Goal: Find specific fact: Find specific fact

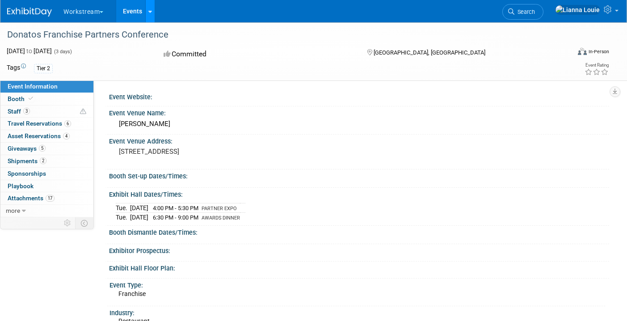
click at [150, 17] on link at bounding box center [149, 11] width 9 height 22
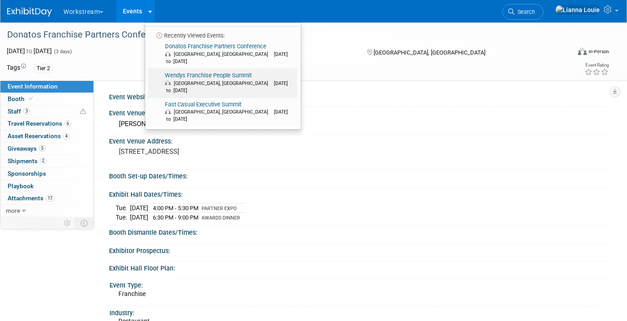
click at [174, 69] on link "Wendys Franchise People Summit [GEOGRAPHIC_DATA], [GEOGRAPHIC_DATA] [DATE] to […" at bounding box center [222, 83] width 149 height 29
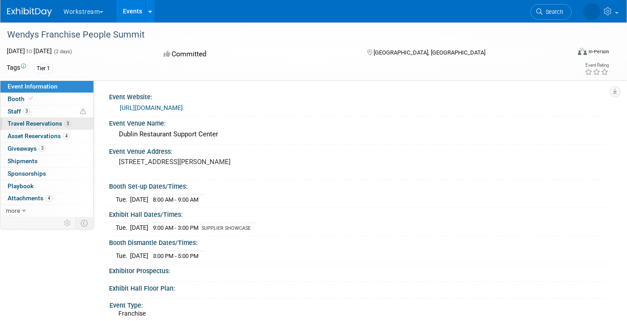
click at [41, 121] on span "Travel Reservations 3" at bounding box center [39, 123] width 63 height 7
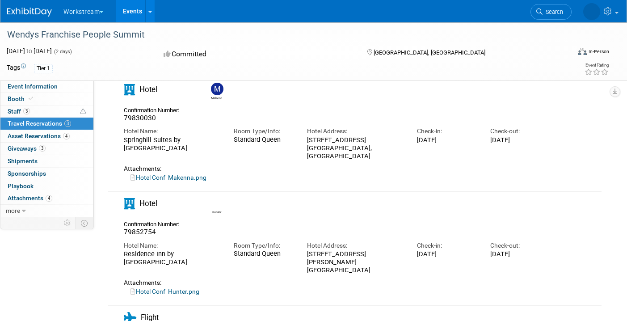
scroll to position [59, 0]
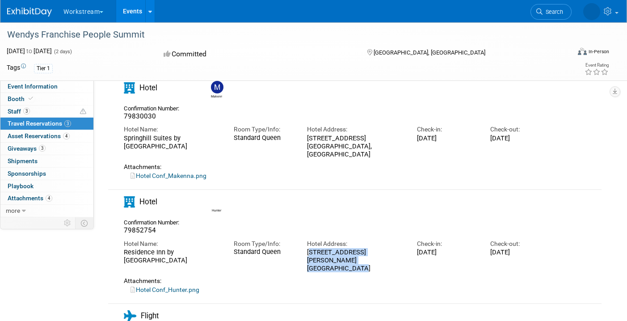
drag, startPoint x: 308, startPoint y: 243, endPoint x: 365, endPoint y: 251, distance: 57.3
click at [365, 251] on div "6364 Frantz Road Dublin, OH 43017" at bounding box center [355, 260] width 96 height 25
copy div "6364 Frantz Road Dublin, OH 43017"
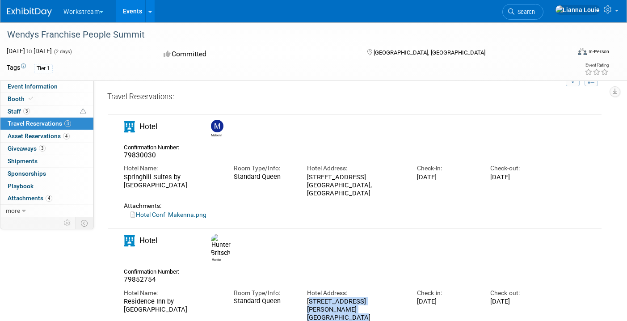
scroll to position [19, 0]
click at [152, 16] on link at bounding box center [149, 11] width 9 height 22
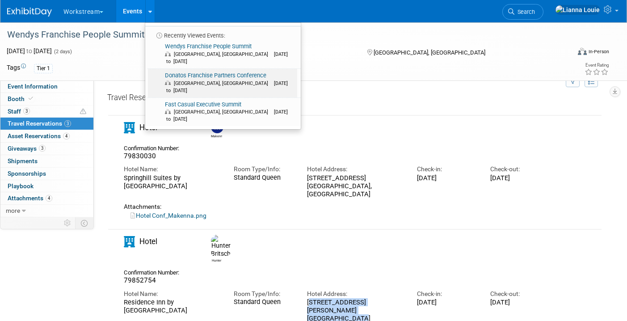
click at [165, 69] on link "Donatos Franchise Partners Conference Columbus, OH Oct 7, 2025 to Oct 9, 2025" at bounding box center [222, 83] width 149 height 29
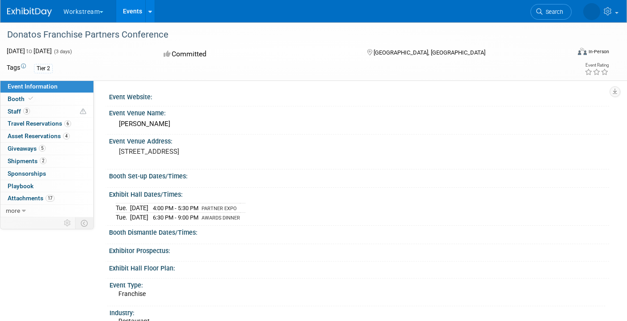
drag, startPoint x: 119, startPoint y: 152, endPoint x: 189, endPoint y: 159, distance: 70.0
click at [189, 155] on pre "[STREET_ADDRESS]" at bounding box center [213, 151] width 189 height 8
copy pre "[STREET_ADDRESS]"
click at [149, 5] on link at bounding box center [149, 11] width 9 height 22
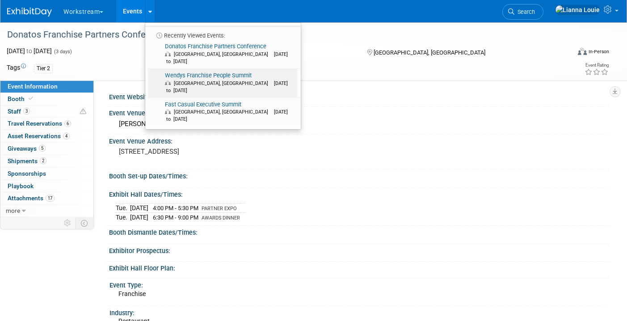
click at [169, 69] on link "Wendys Franchise People Summit [GEOGRAPHIC_DATA], [GEOGRAPHIC_DATA] [DATE] to […" at bounding box center [222, 83] width 149 height 29
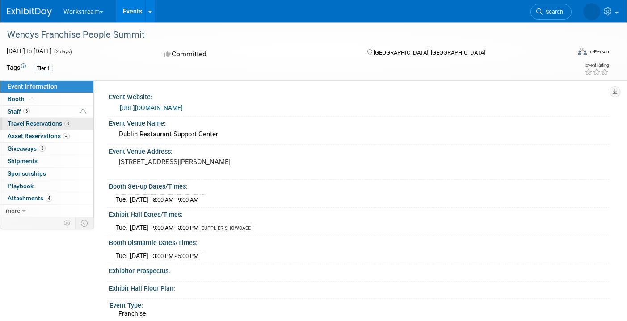
click at [55, 122] on span "Travel Reservations 3" at bounding box center [39, 123] width 63 height 7
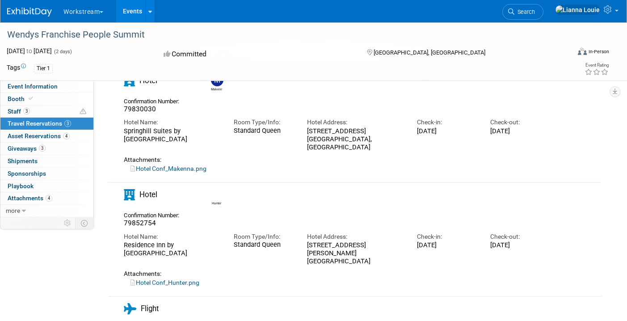
scroll to position [68, 0]
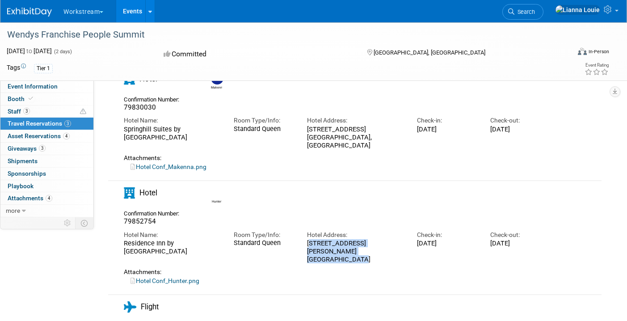
drag, startPoint x: 307, startPoint y: 236, endPoint x: 358, endPoint y: 245, distance: 51.6
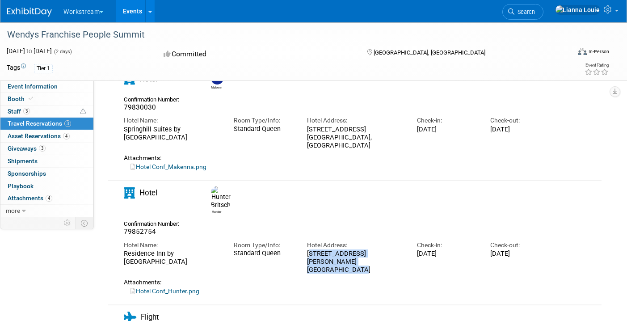
click at [358, 249] on div "6364 Frantz Road Dublin, OH 43017" at bounding box center [355, 261] width 96 height 25
